Goal: Information Seeking & Learning: Learn about a topic

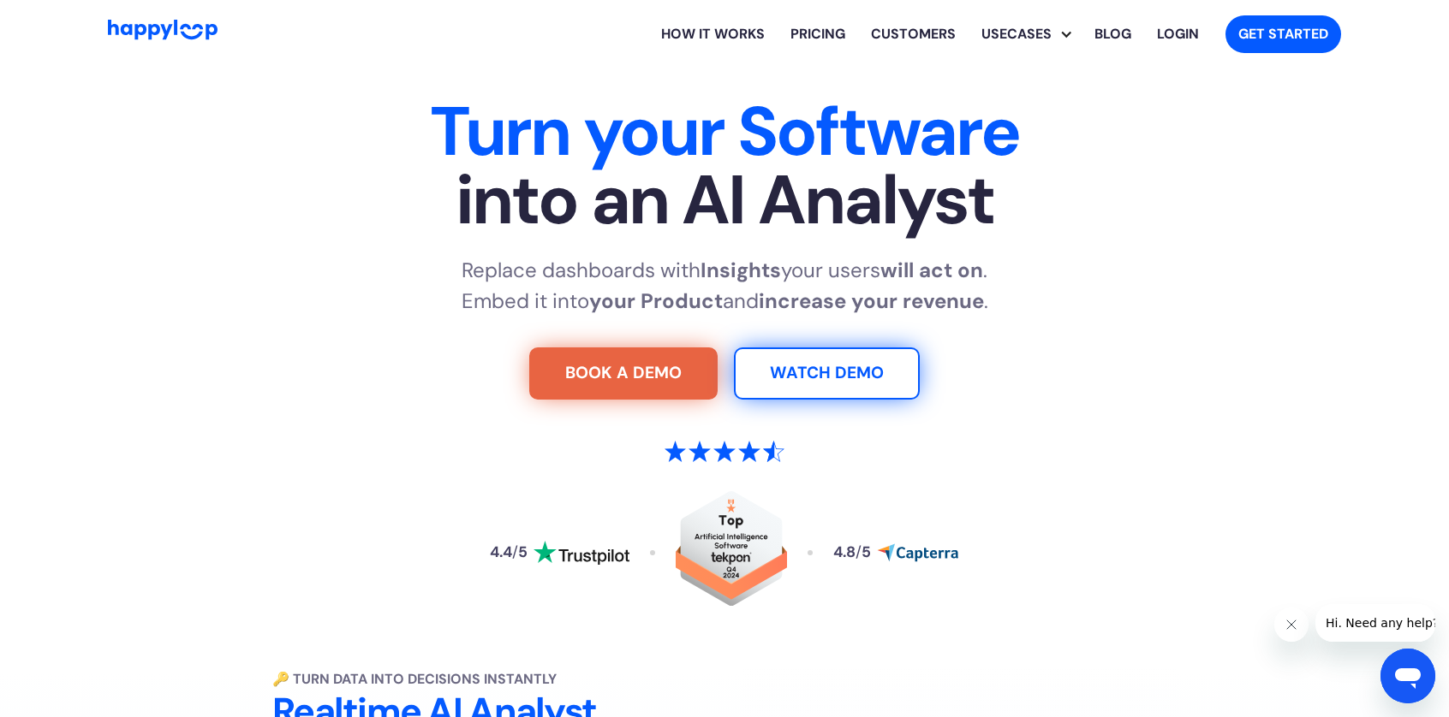
click at [745, 33] on link "How it works" at bounding box center [712, 34] width 129 height 55
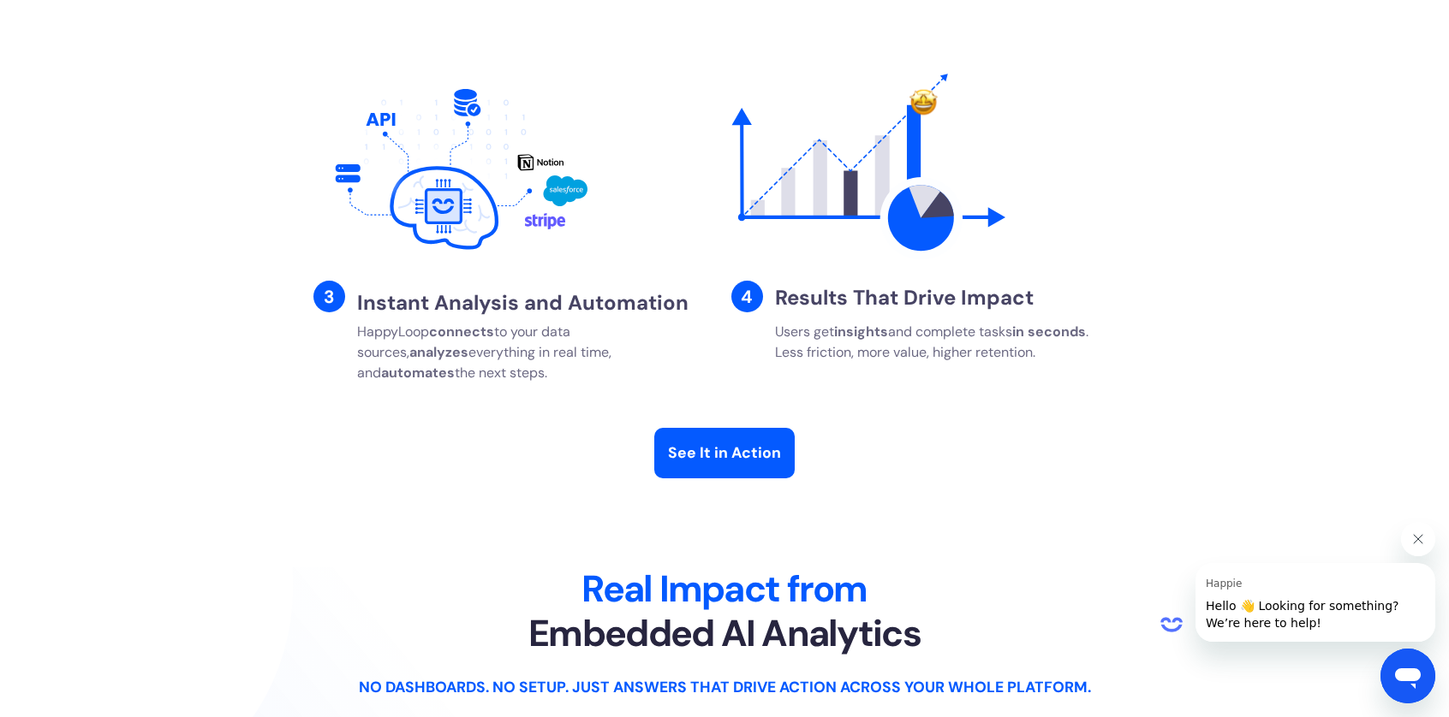
scroll to position [3120, 0]
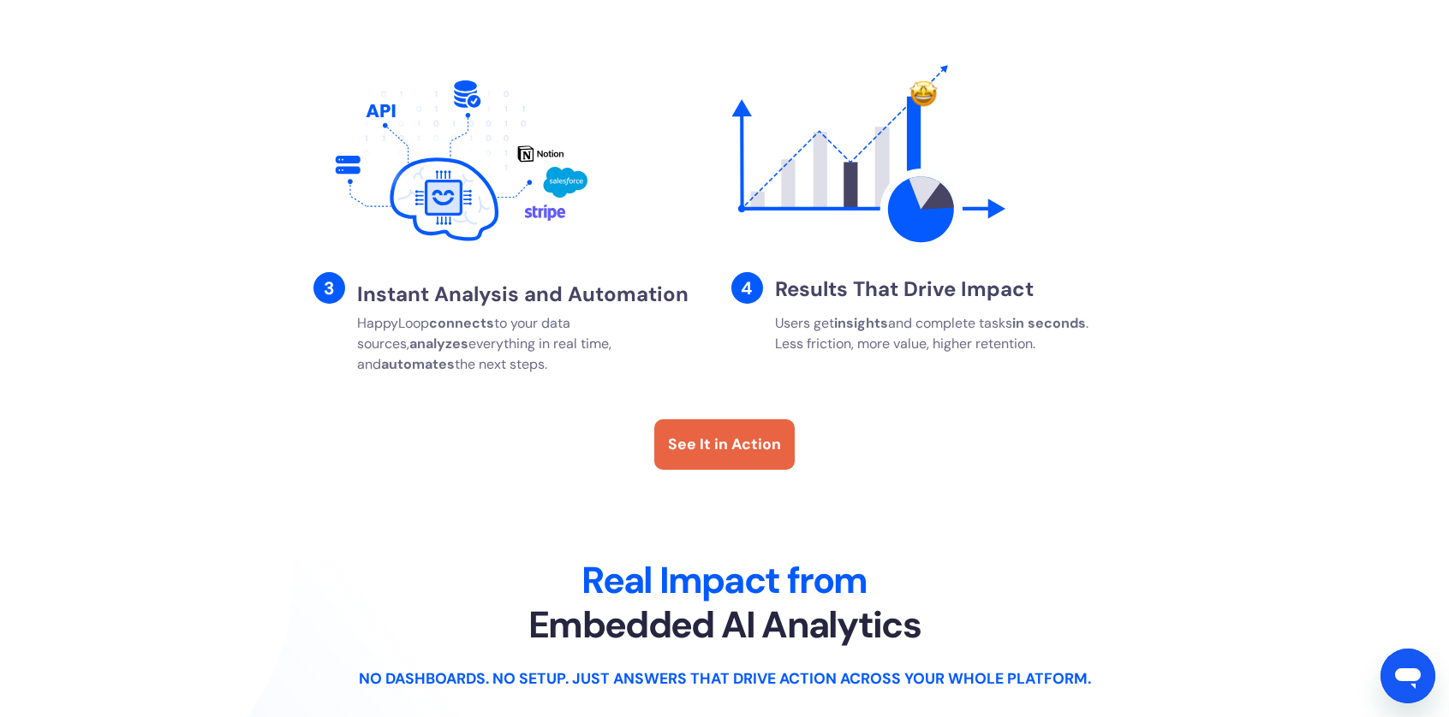
click at [741, 455] on div "See It in Action" at bounding box center [724, 444] width 113 height 22
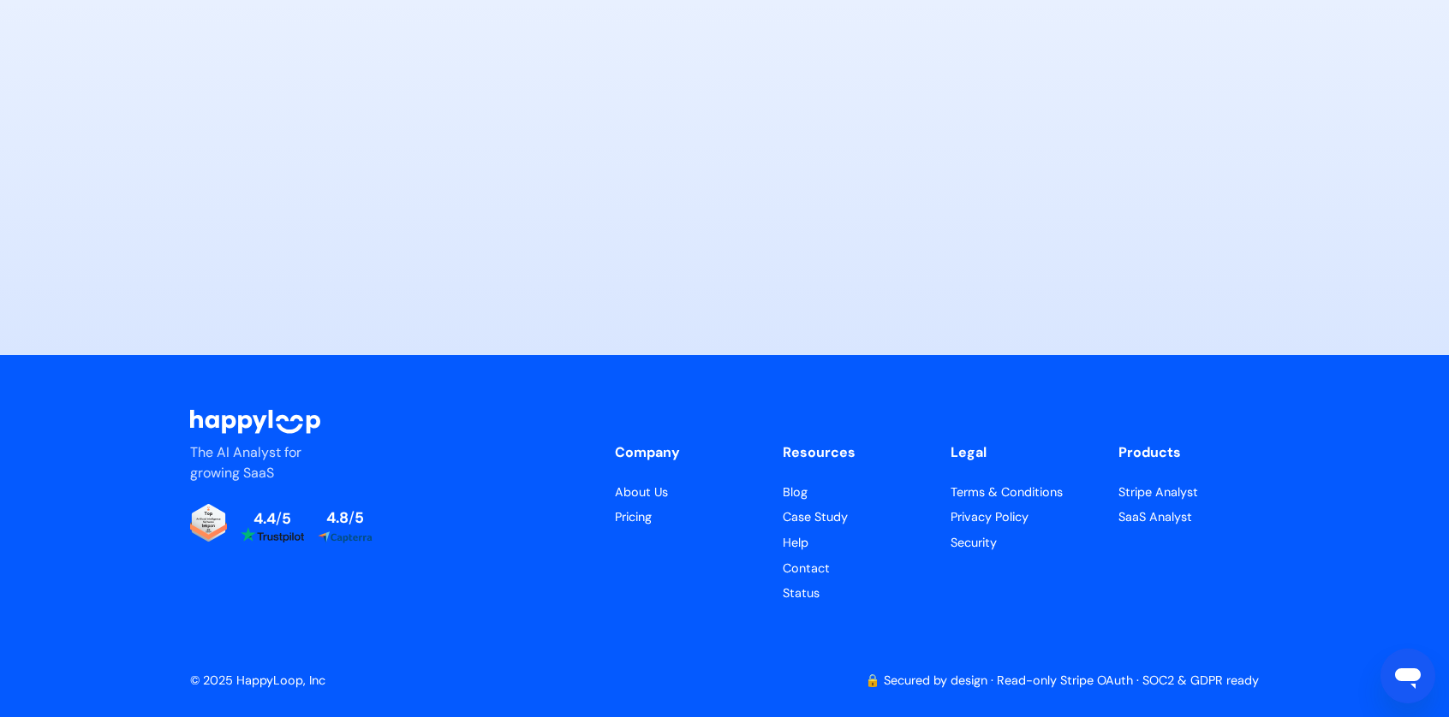
scroll to position [8458, 0]
click at [654, 494] on link "About Us" at bounding box center [685, 493] width 140 height 19
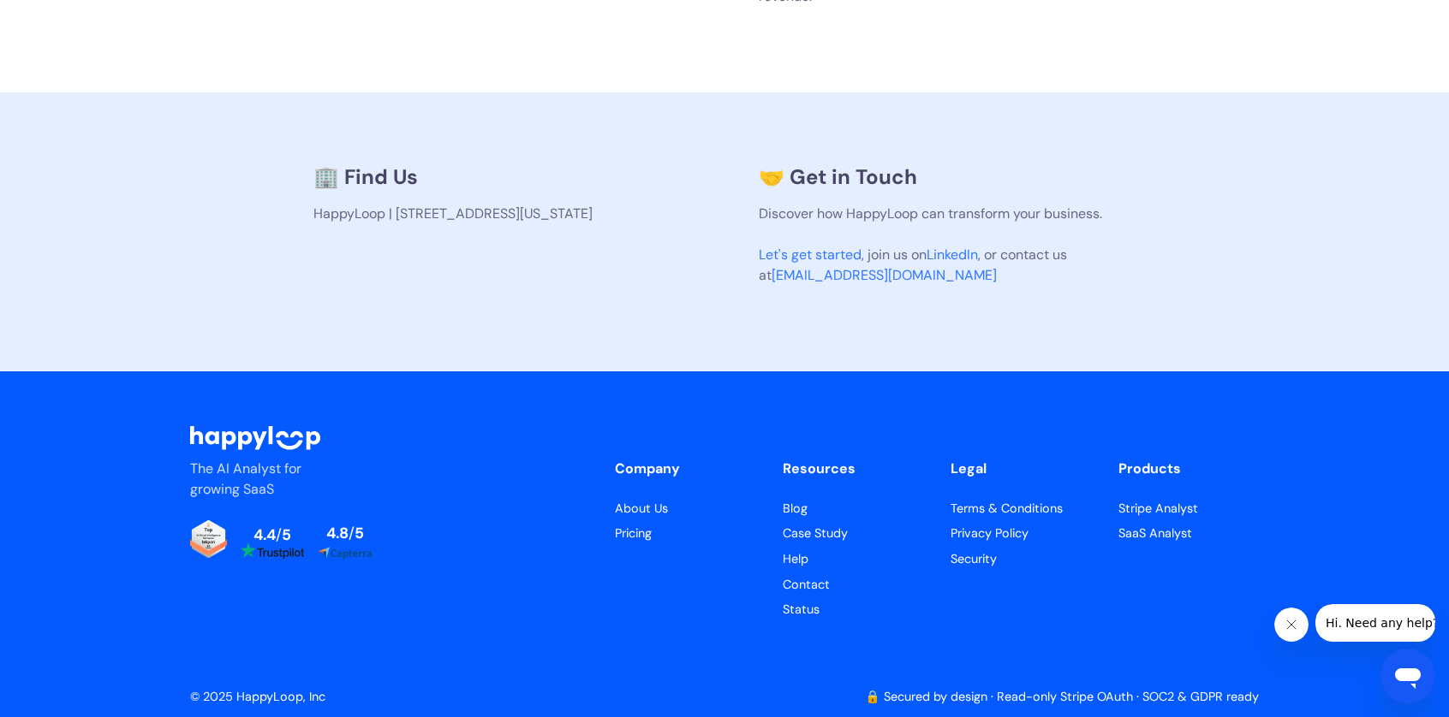
scroll to position [1211, 0]
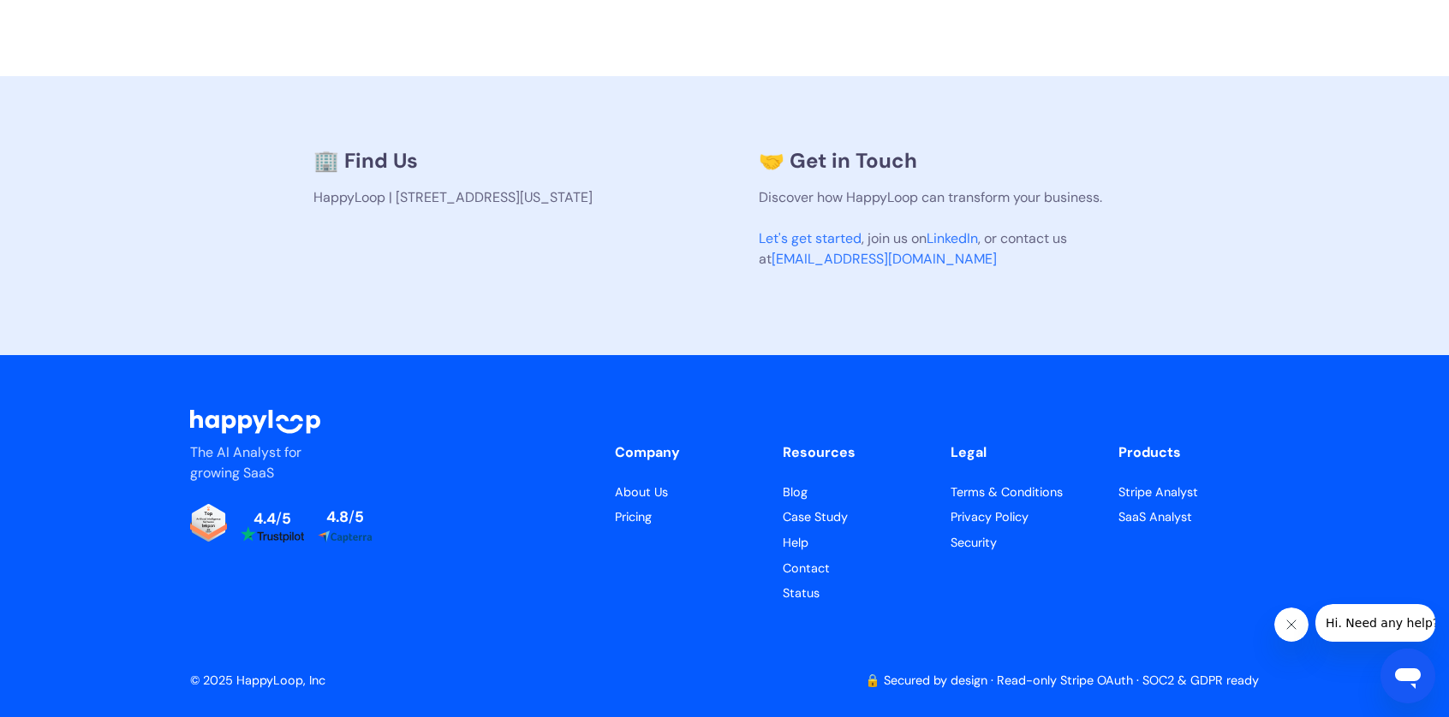
click at [1185, 675] on link "🔒 Secured by design · Read-only Stripe OAuth · SOC2 & GDPR ready" at bounding box center [1062, 680] width 394 height 15
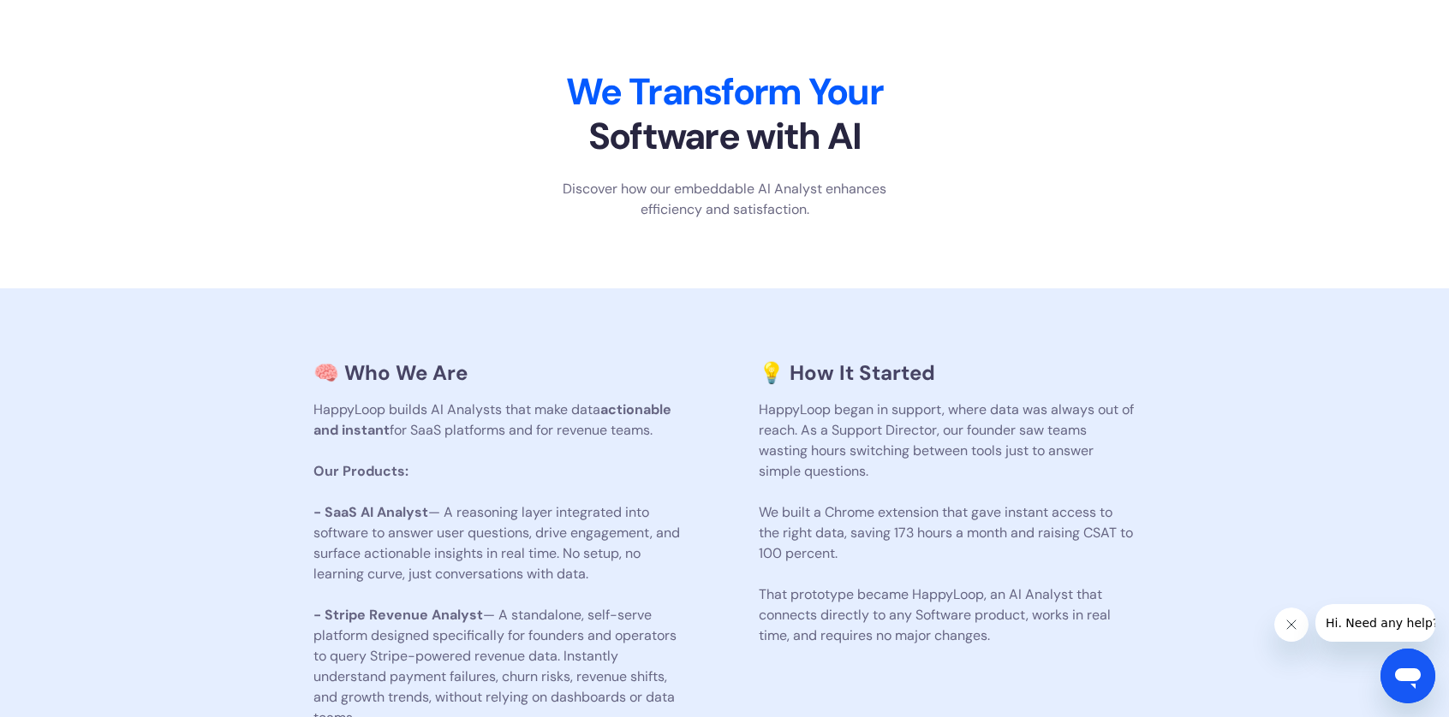
scroll to position [0, 0]
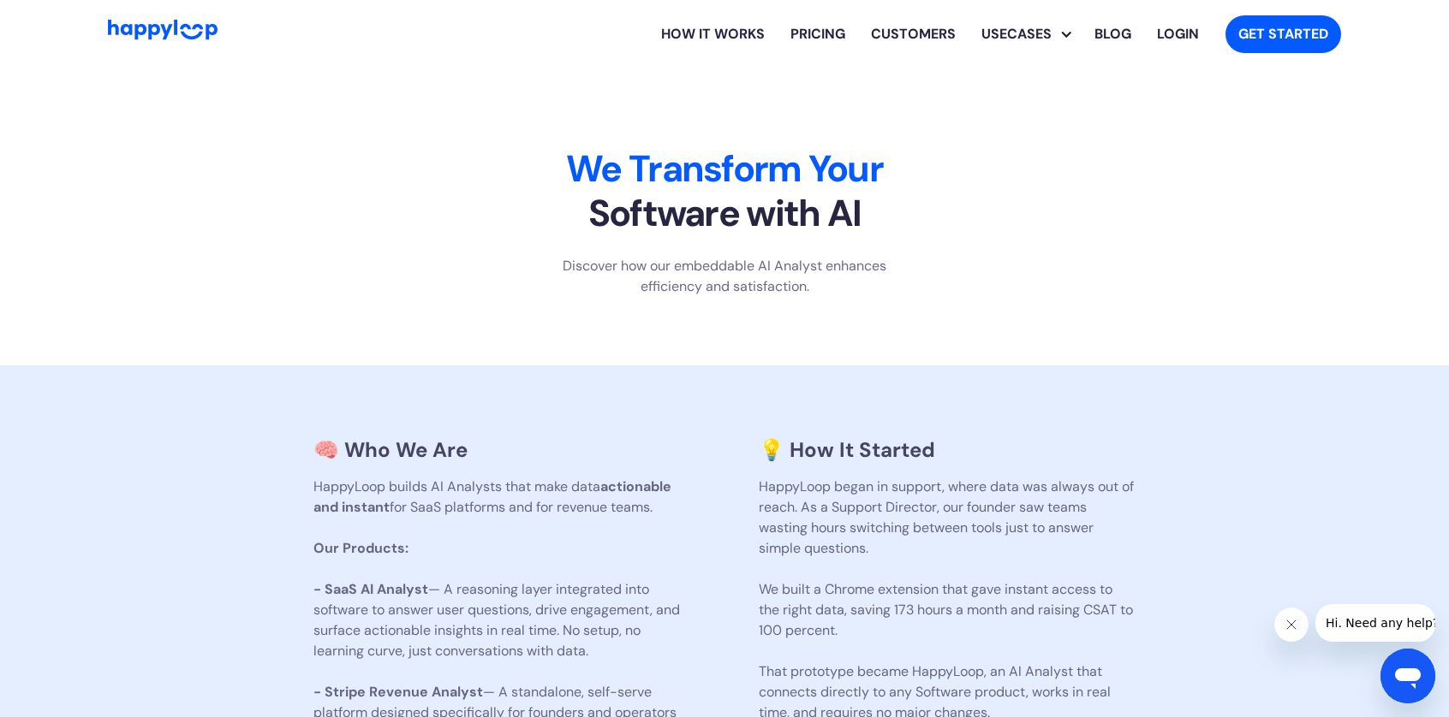
click at [752, 45] on link "How it works" at bounding box center [712, 34] width 129 height 55
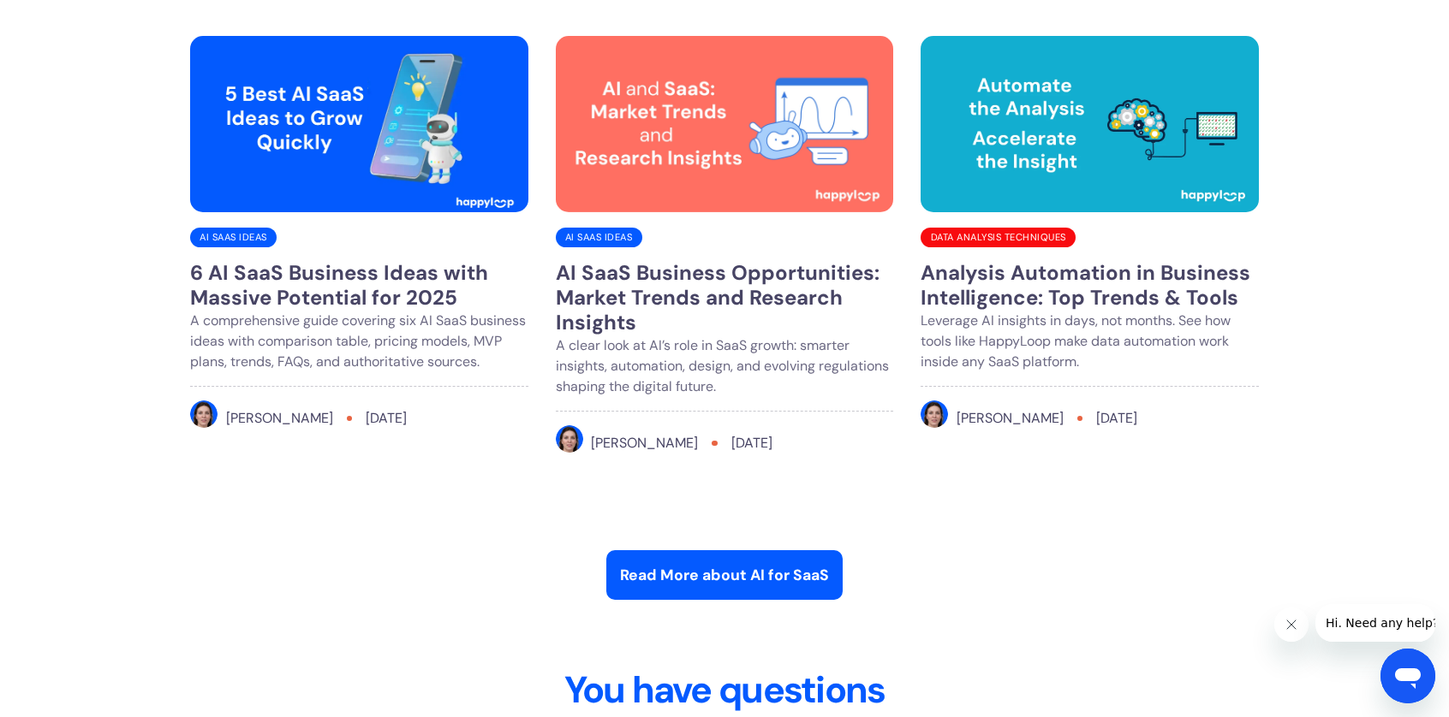
scroll to position [6602, 0]
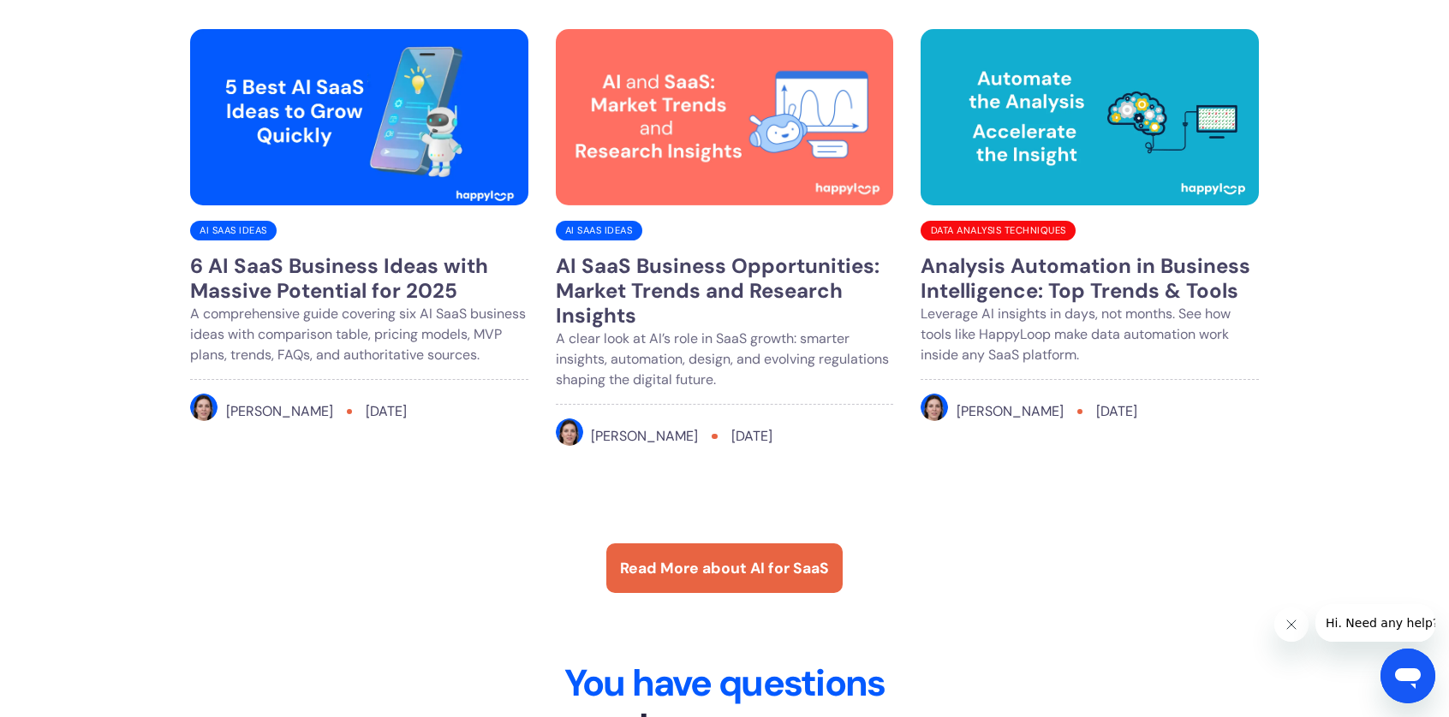
click at [738, 580] on div "Read More about AI for SaaS" at bounding box center [724, 568] width 209 height 22
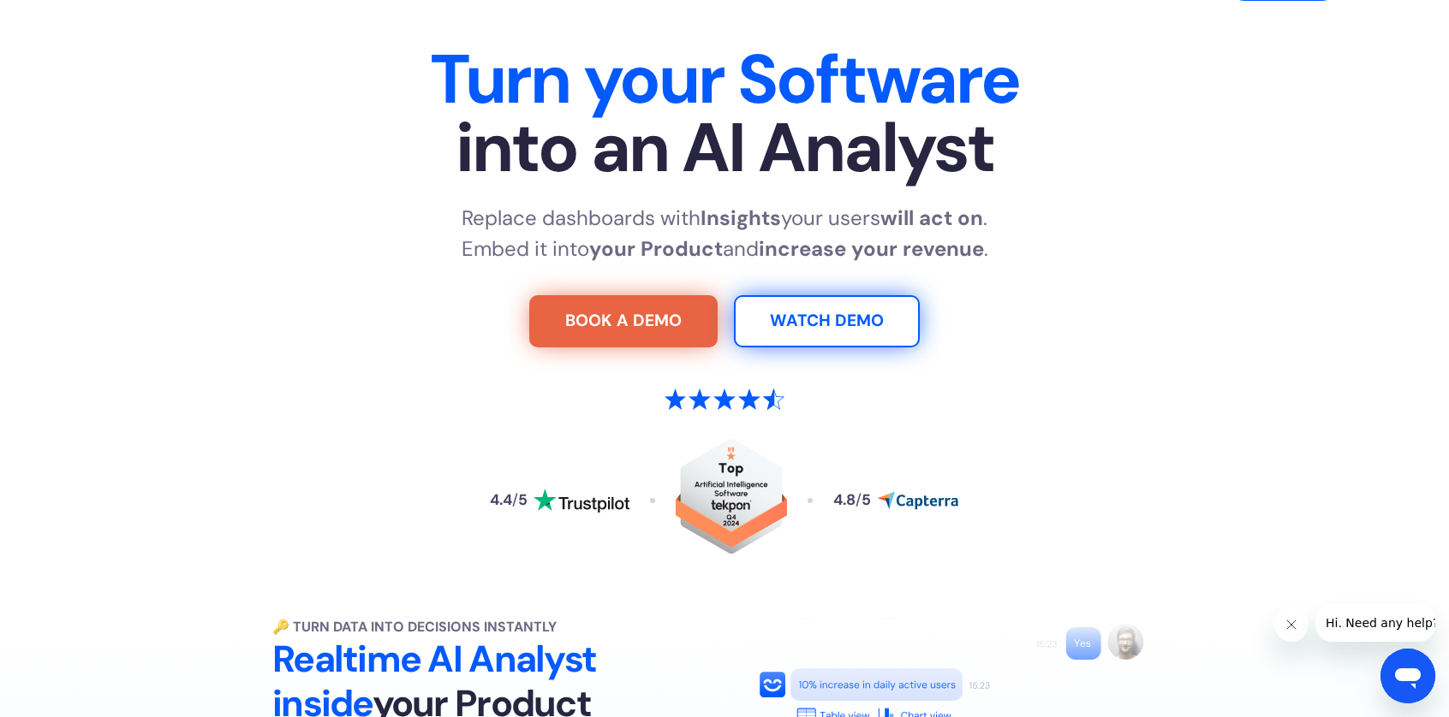
scroll to position [0, 0]
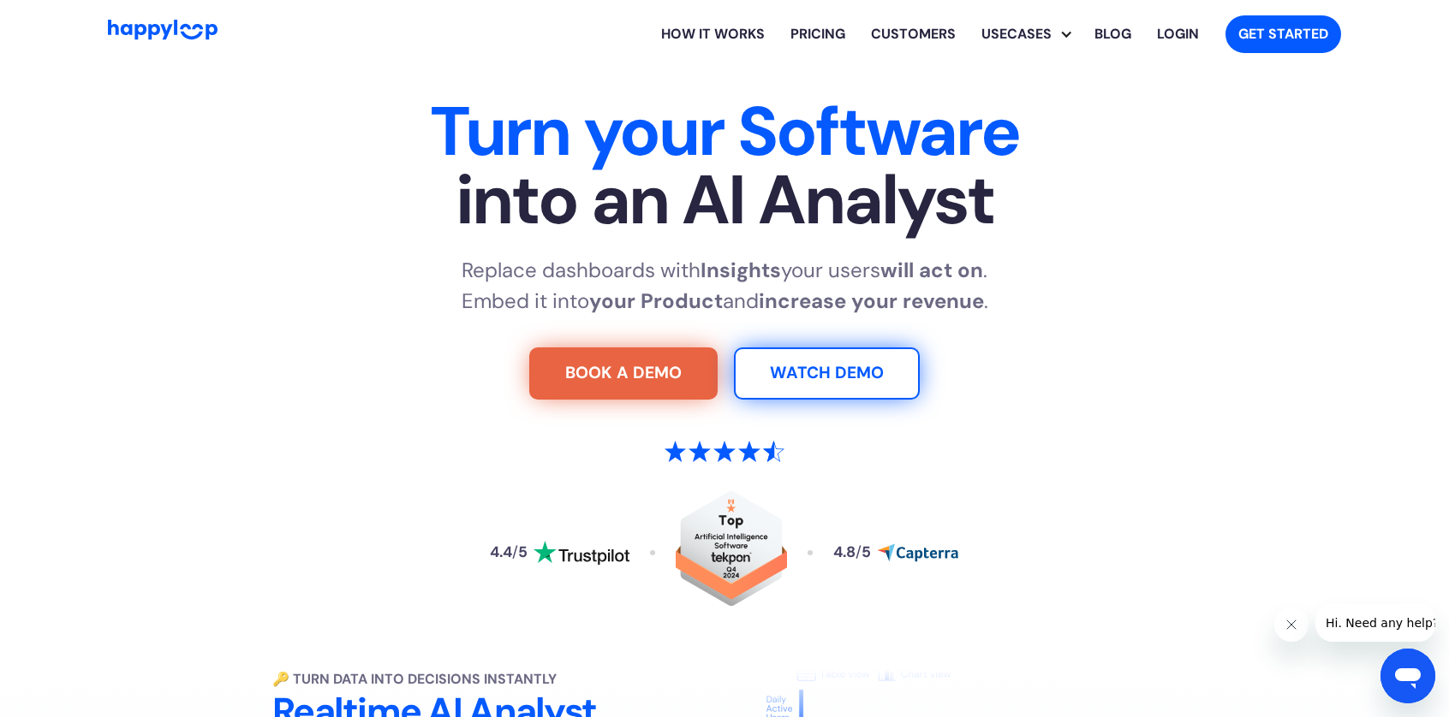
click at [895, 30] on link "Customers" at bounding box center [913, 34] width 110 height 55
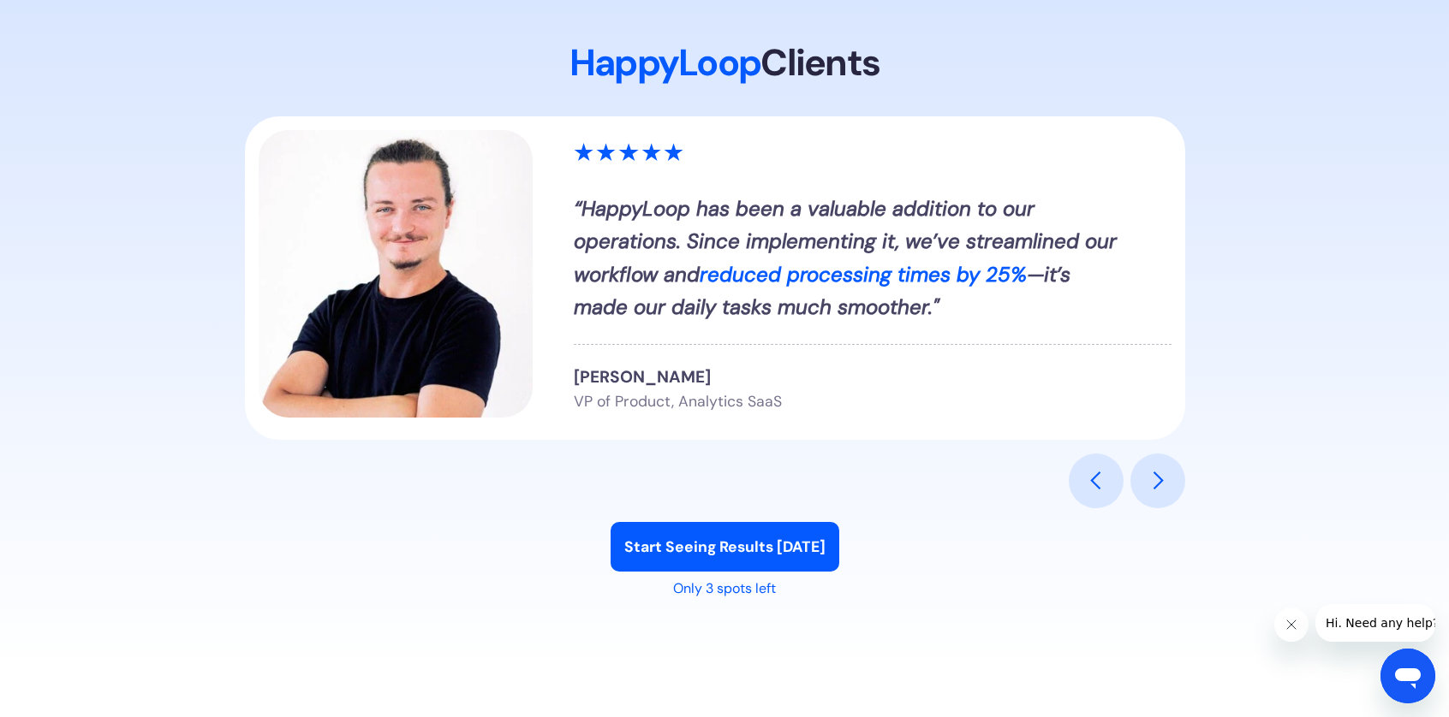
scroll to position [2364, 0]
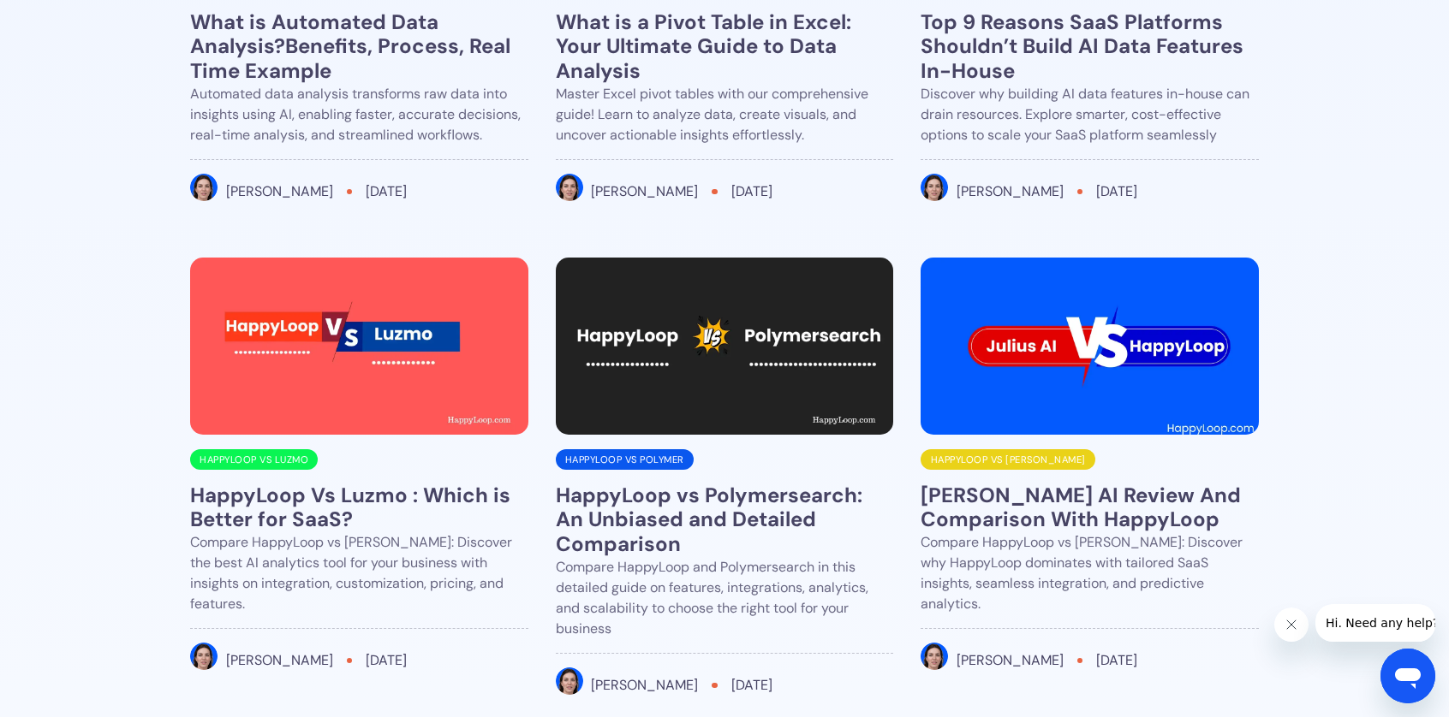
scroll to position [4588, 0]
